Goal: Check status: Check status

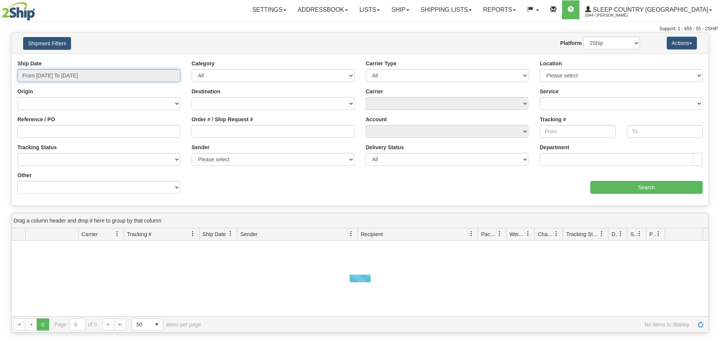
click at [54, 73] on input "From [DATE] To [DATE]" at bounding box center [98, 75] width 163 height 13
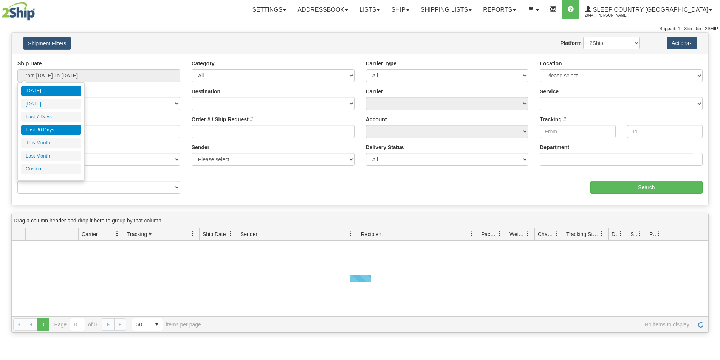
click at [53, 129] on li "Last 30 Days" at bounding box center [51, 130] width 60 height 10
type input "From [DATE] To [DATE]"
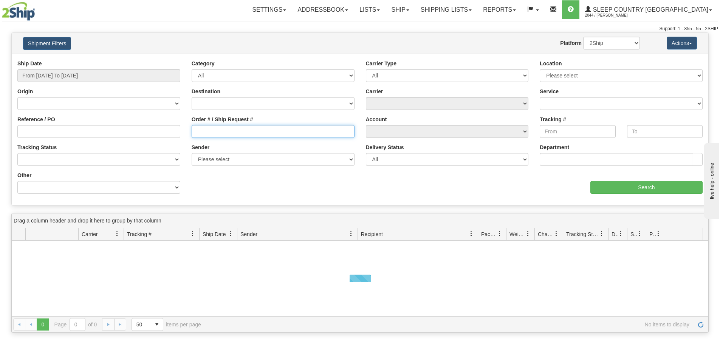
click at [217, 134] on input "Order # / Ship Request #" at bounding box center [273, 131] width 163 height 13
paste input "1054191"
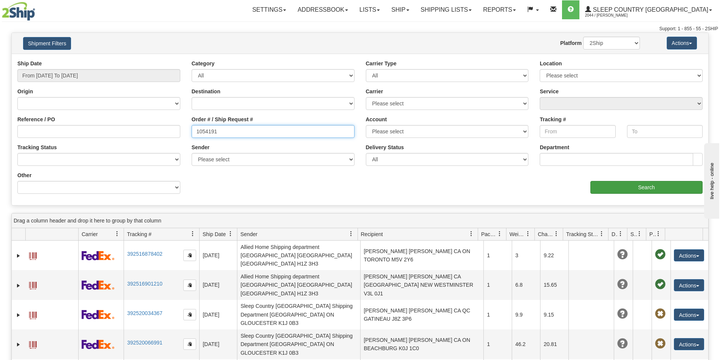
type input "1054191"
click at [614, 188] on input "Search" at bounding box center [646, 187] width 112 height 13
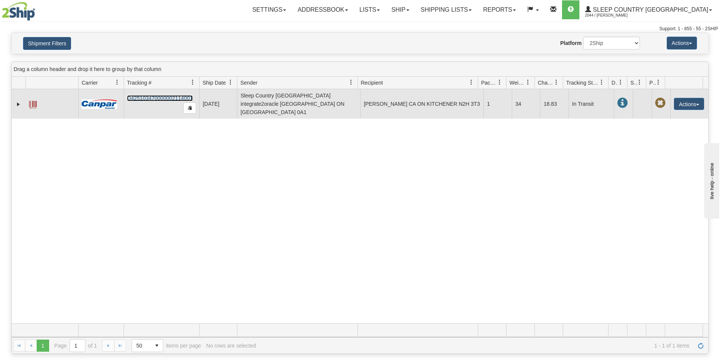
click at [167, 95] on link "D425103470000002114001" at bounding box center [160, 98] width 66 height 6
